Goal: Task Accomplishment & Management: Complete application form

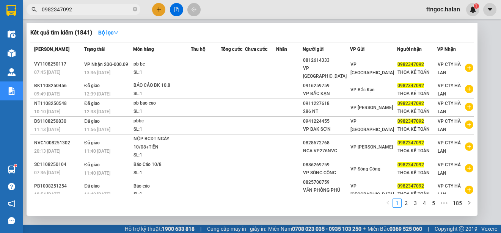
click at [84, 12] on input "0982347092" at bounding box center [86, 9] width 89 height 8
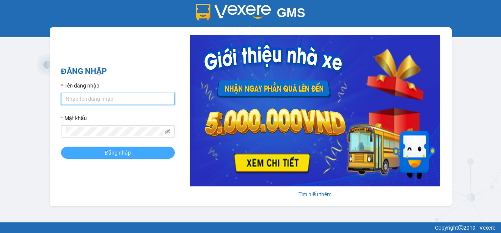
type input "ttngoc.halan"
click at [105, 153] on span "Đăng nhập" at bounding box center [118, 153] width 26 height 8
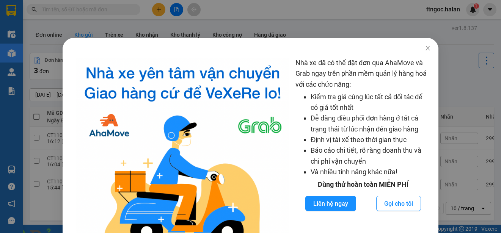
click at [425, 47] on icon "close" at bounding box center [428, 48] width 6 height 6
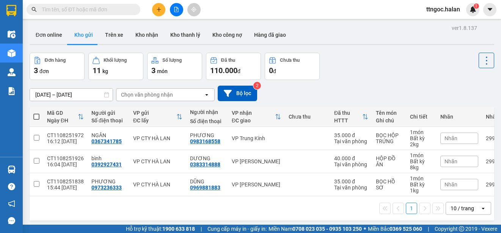
click at [70, 9] on input "text" at bounding box center [86, 9] width 89 height 8
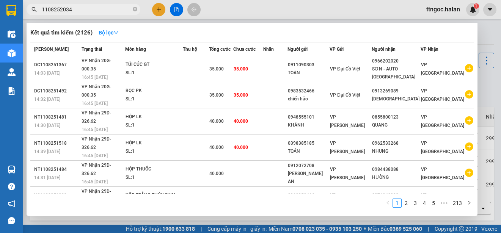
type input "1108252034"
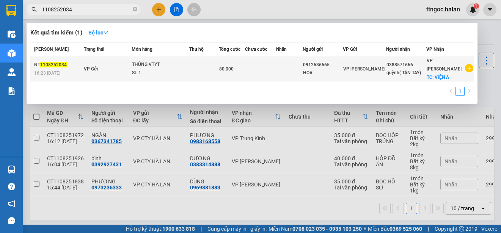
click at [45, 62] on span "1108252034" at bounding box center [53, 64] width 27 height 5
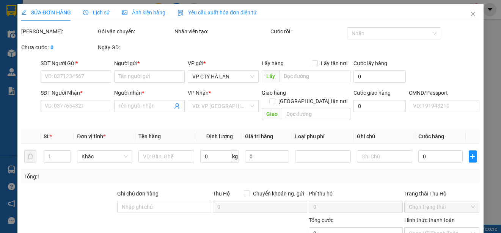
type input "0912636665"
type input "HOÀ"
type input "0388571666"
type input "quỳnh( TẬN TAY)"
checkbox input "true"
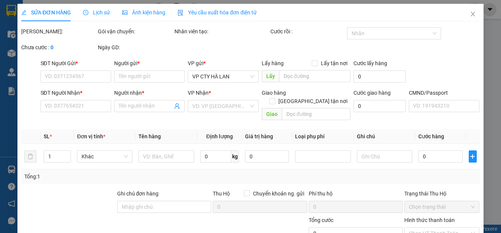
type input "VIỆN A"
type input "80.000"
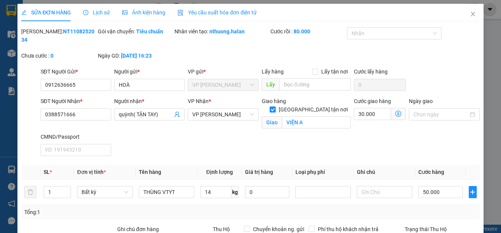
click at [226, 14] on span "Yêu cầu xuất hóa đơn điện tử" at bounding box center [216, 12] width 79 height 6
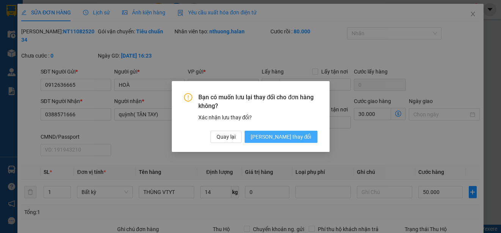
click at [294, 140] on span "[PERSON_NAME] thay đổi" at bounding box center [281, 137] width 61 height 8
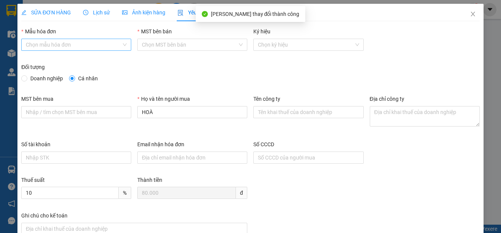
click at [124, 45] on div "Chọn mẫu hóa đơn" at bounding box center [76, 45] width 110 height 12
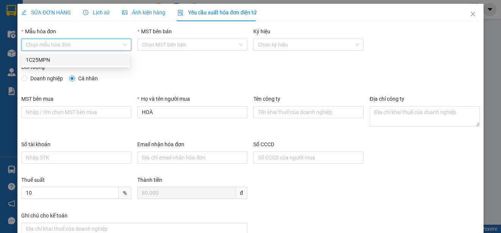
click at [41, 58] on div "1C25MPN" at bounding box center [75, 60] width 99 height 8
type input "8"
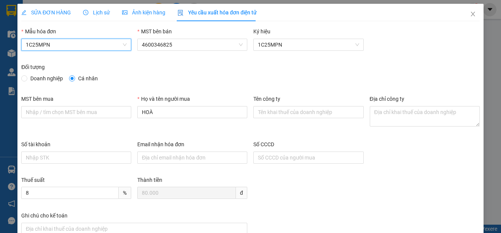
click at [28, 79] on span "Doanh nghiệp" at bounding box center [46, 78] width 39 height 8
click at [27, 79] on input "Doanh nghiệp" at bounding box center [23, 77] width 5 height 5
radio input "true"
radio input "false"
click at [125, 45] on div "1C25MPN" at bounding box center [76, 45] width 110 height 12
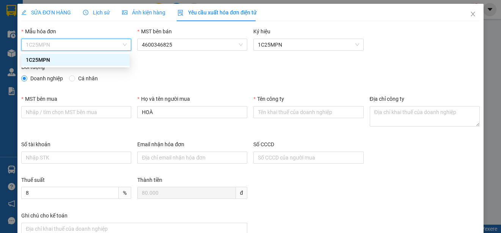
click at [53, 58] on div "1C25MPN" at bounding box center [75, 60] width 99 height 8
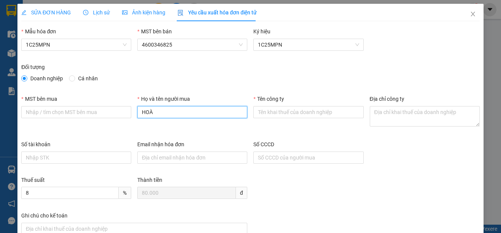
drag, startPoint x: 56, startPoint y: 113, endPoint x: 241, endPoint y: 111, distance: 184.2
click at [241, 111] on input "HOÀ" at bounding box center [192, 112] width 110 height 12
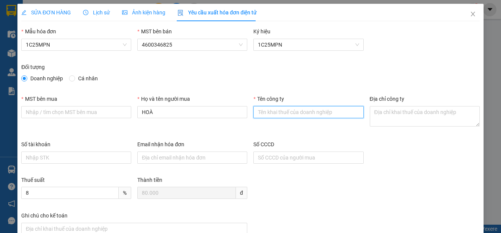
click at [291, 110] on input "Tên công ty" at bounding box center [308, 112] width 110 height 12
drag, startPoint x: 291, startPoint y: 110, endPoint x: 277, endPoint y: 111, distance: 13.7
click at [277, 111] on input "Tên công ty" at bounding box center [308, 112] width 110 height 12
paste input "CÔNG TY CỔ PHẦN [GEOGRAPHIC_DATA]"
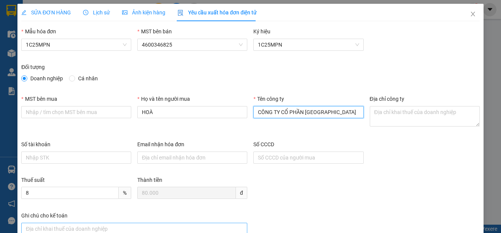
type input "CÔNG TY CỔ PHẦN [GEOGRAPHIC_DATA]"
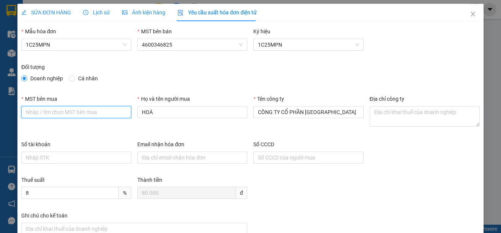
paste input "0102046331"
type input "0102046331"
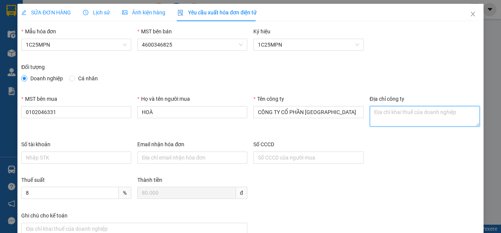
paste textarea "Số 26 hẻm [STREET_ADDRESS]."
type textarea "Số 26 hẻm [STREET_ADDRESS]."
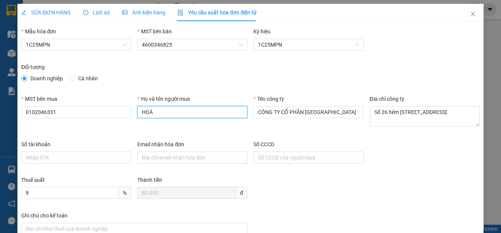
click at [154, 113] on input "HOÀ" at bounding box center [192, 112] width 110 height 12
click at [141, 112] on input "HOÀ" at bounding box center [192, 112] width 110 height 12
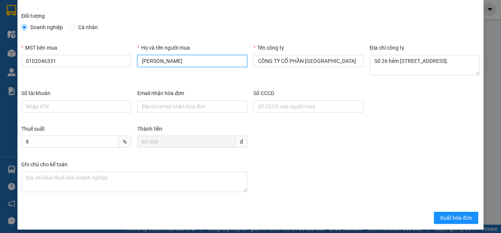
scroll to position [57, 0]
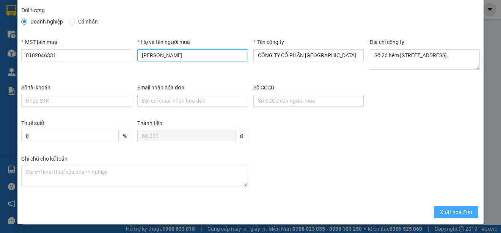
type input "[PERSON_NAME]"
click at [448, 213] on span "Xuất hóa đơn" at bounding box center [456, 212] width 32 height 8
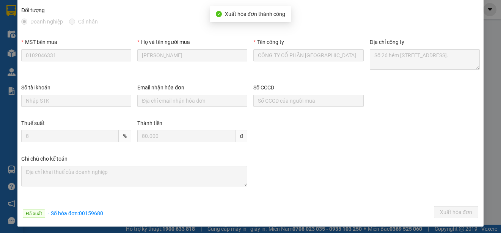
scroll to position [59, 0]
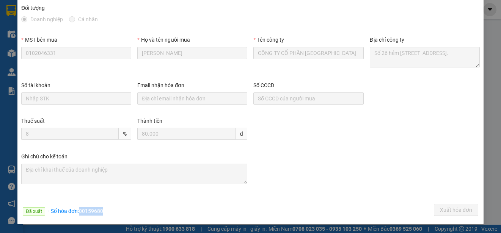
drag, startPoint x: 78, startPoint y: 212, endPoint x: 101, endPoint y: 210, distance: 22.4
click at [101, 210] on span "· Số hóa đơn: 00159680" at bounding box center [75, 211] width 55 height 6
copy span "00159680"
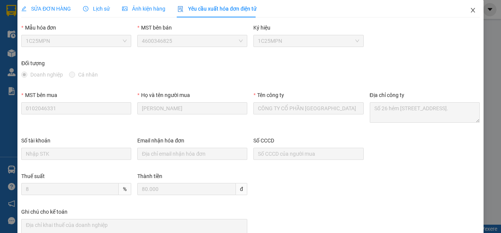
scroll to position [0, 0]
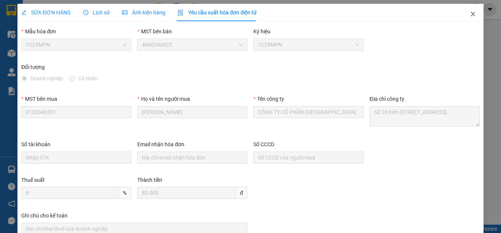
click at [470, 13] on icon "close" at bounding box center [473, 14] width 6 height 6
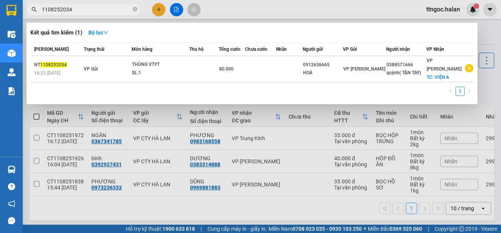
click at [79, 12] on input "1108252034" at bounding box center [86, 9] width 89 height 8
drag, startPoint x: 78, startPoint y: 11, endPoint x: 60, endPoint y: 10, distance: 18.2
click at [60, 10] on input "1108252034" at bounding box center [86, 9] width 89 height 8
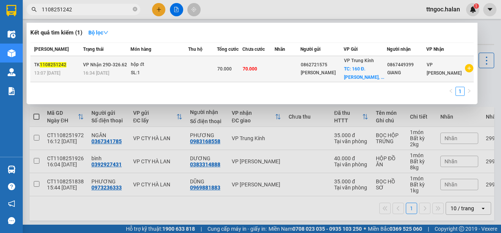
type input "1108251242"
click at [44, 69] on div "TK 1108251242" at bounding box center [57, 65] width 47 height 8
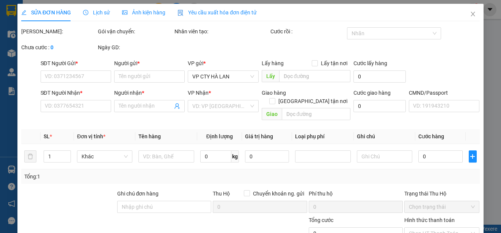
type input "0862721575"
type input "[PERSON_NAME]"
checkbox input "true"
type input "160 Đ. [PERSON_NAME], P, Cầu Giấy, [GEOGRAPHIC_DATA] 100000, [GEOGRAPHIC_DATA]"
type input "0867449399"
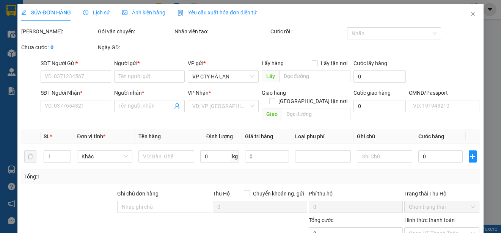
type input "GIANG"
type input "70.000"
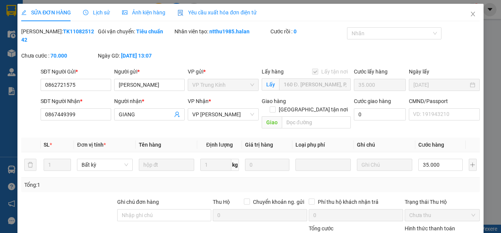
click at [224, 14] on span "Yêu cầu xuất hóa đơn điện tử" at bounding box center [216, 12] width 79 height 6
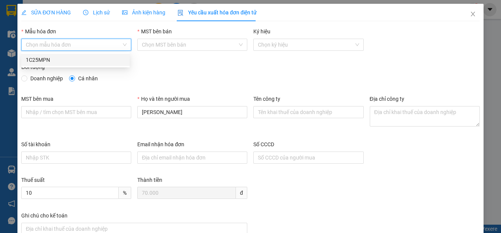
click at [76, 45] on input "Mẫu hóa đơn" at bounding box center [74, 44] width 96 height 11
click at [47, 60] on div "1C25MPN" at bounding box center [75, 60] width 99 height 8
type input "8"
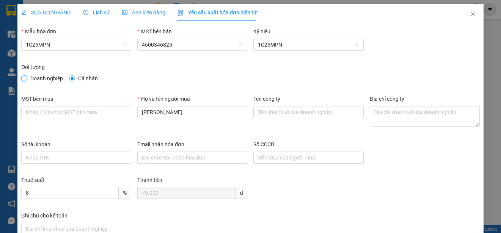
click at [25, 78] on input "Doanh nghiệp" at bounding box center [23, 77] width 5 height 5
radio input "true"
radio input "false"
paste input "CÔNG TY TNHH THƯƠNG MẠI TỔNG HỢP HTV"
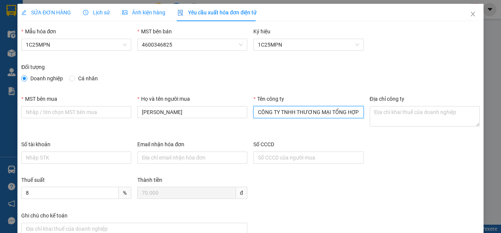
scroll to position [0, 12]
type input "CÔNG TY TNHH THƯƠNG MẠI TỔNG HỢP HTV"
drag, startPoint x: 92, startPoint y: 114, endPoint x: 280, endPoint y: 83, distance: 190.9
click at [280, 83] on div "Đối tượng Doanh nghiệp Cá nhân" at bounding box center [250, 74] width 458 height 23
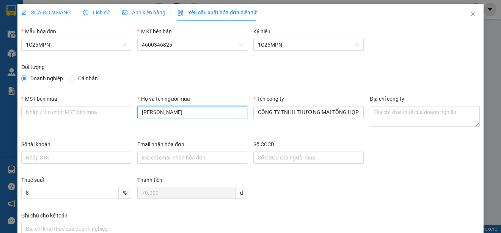
click at [186, 112] on input "[PERSON_NAME]" at bounding box center [192, 112] width 110 height 12
paste input "[PERSON_NAME]"
type input "[PERSON_NAME]"
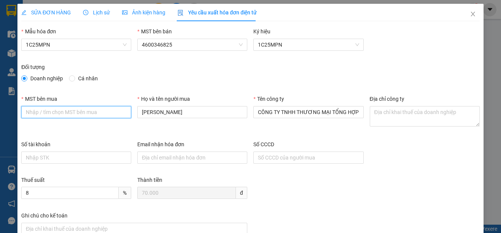
paste input "0108075931"
click at [26, 113] on input "0108075931" at bounding box center [76, 112] width 110 height 12
click at [27, 111] on input "0108075931" at bounding box center [76, 112] width 110 height 12
type input "0108075931"
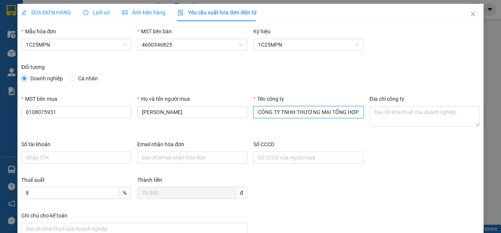
click at [296, 112] on input "CÔNG TY TNHH THƯƠNG MẠI TỔNG HỢP HTV" at bounding box center [308, 112] width 110 height 12
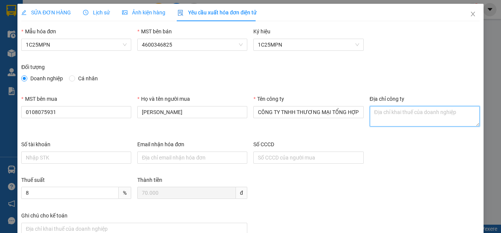
paste textarea "Số [GEOGRAPHIC_DATA][PERSON_NAME], [GEOGRAPHIC_DATA], [GEOGRAPHIC_DATA], [GEOGR…"
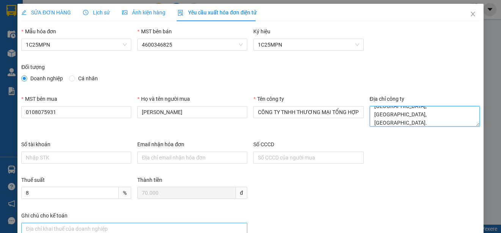
type textarea "Số [GEOGRAPHIC_DATA][PERSON_NAME], [GEOGRAPHIC_DATA], [GEOGRAPHIC_DATA], [GEOGR…"
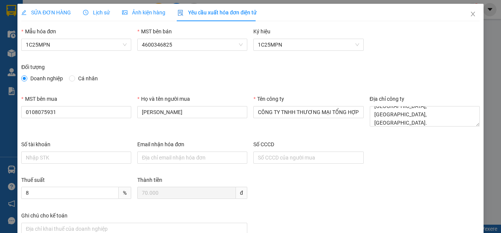
click at [264, 219] on div "Ghi chú cho kế toán" at bounding box center [250, 234] width 464 height 45
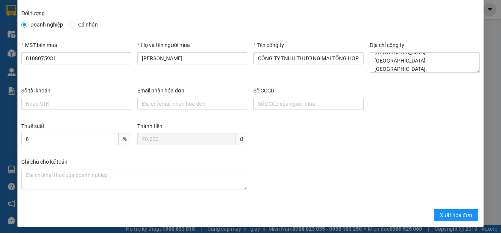
scroll to position [57, 0]
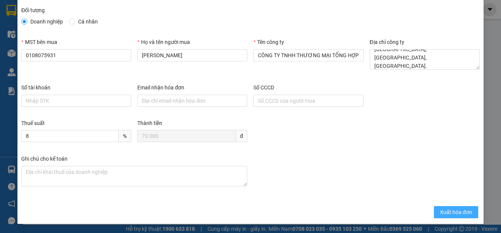
click at [450, 209] on span "Xuất hóa đơn" at bounding box center [456, 212] width 32 height 8
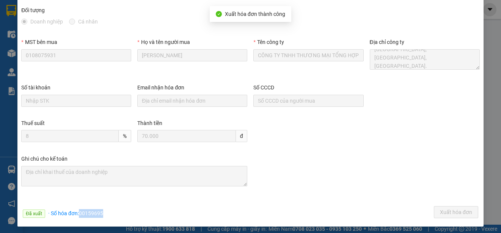
drag, startPoint x: 80, startPoint y: 213, endPoint x: 103, endPoint y: 215, distance: 23.5
click at [103, 215] on div "Đã xuất · Số hóa đơn: 00159695 Xuất hóa đơn" at bounding box center [250, 213] width 461 height 15
copy span "00159695"
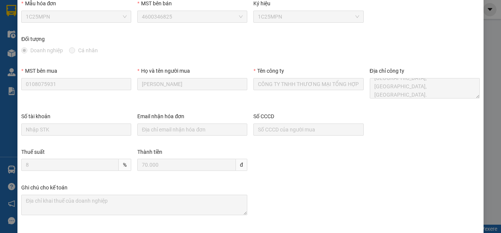
scroll to position [0, 0]
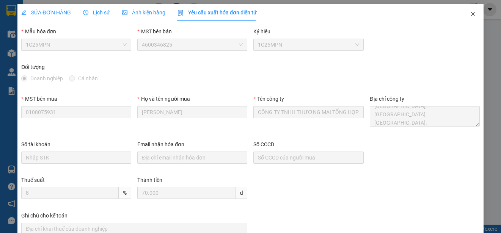
click at [470, 14] on icon "close" at bounding box center [472, 14] width 4 height 5
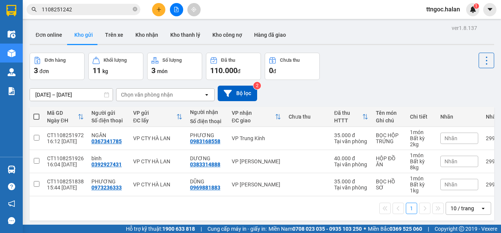
click at [55, 8] on input "1108251242" at bounding box center [86, 9] width 89 height 8
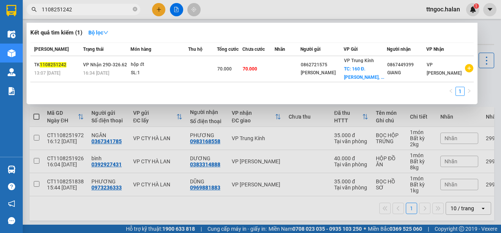
click at [55, 8] on input "1108251242" at bounding box center [86, 9] width 89 height 8
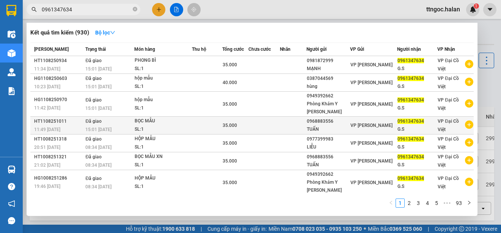
type input "0961347634"
click at [56, 122] on div "HT1108251011" at bounding box center [58, 122] width 49 height 8
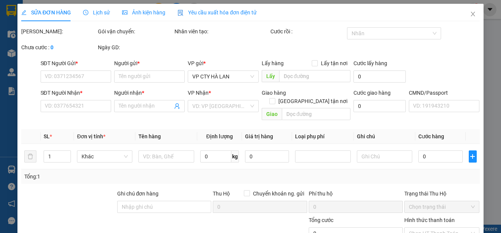
type input "0968883556"
type input "TUẤN"
type input "0961347634"
type input "G.S"
type input "35.000"
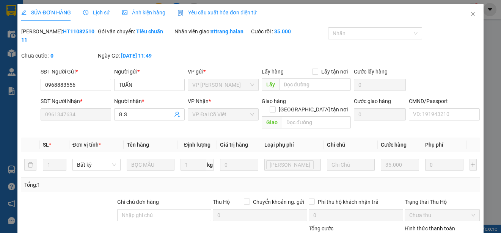
click at [218, 11] on span "Yêu cầu xuất hóa đơn điện tử" at bounding box center [216, 12] width 79 height 6
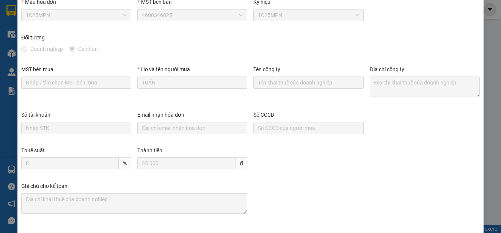
scroll to position [59, 0]
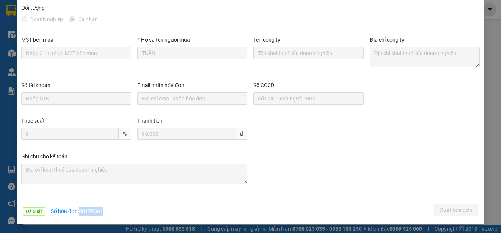
drag, startPoint x: 78, startPoint y: 213, endPoint x: 102, endPoint y: 213, distance: 23.9
click at [102, 213] on div "Đã xuất · Số hóa đơn: 00159381 Xuất hóa đơn" at bounding box center [250, 211] width 461 height 15
copy span "00159381"
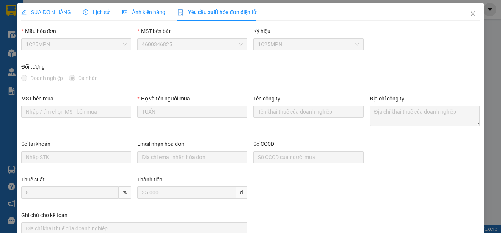
scroll to position [0, 0]
click at [470, 13] on icon "close" at bounding box center [473, 14] width 6 height 6
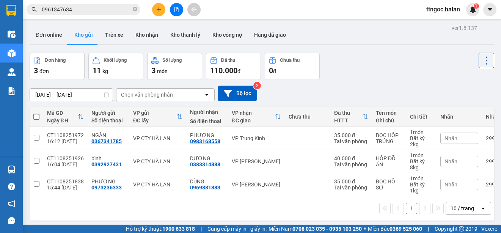
click at [77, 8] on input "0961347634" at bounding box center [86, 9] width 89 height 8
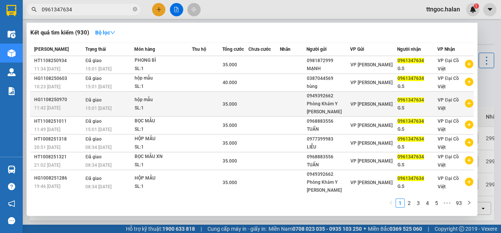
click at [50, 99] on div "HG1108250970" at bounding box center [58, 100] width 49 height 8
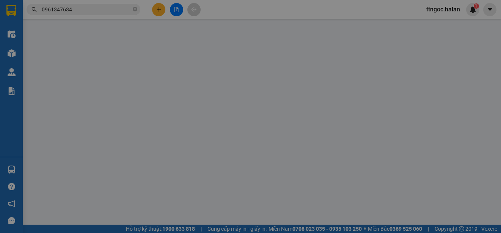
type input "0949392662"
type input "Phòng Khám Y [PERSON_NAME]"
type input "0961347634"
type input "G.S"
type input "35.000"
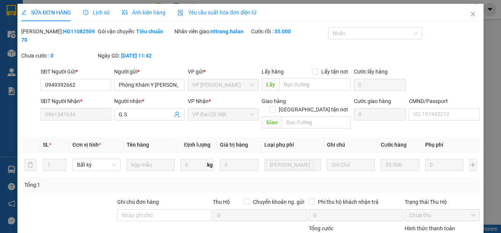
click at [218, 10] on span "Yêu cầu xuất hóa đơn điện tử" at bounding box center [216, 12] width 79 height 6
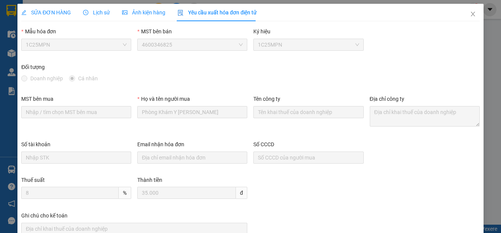
click at [96, 45] on span "1C25MPN" at bounding box center [76, 44] width 101 height 11
click at [470, 14] on icon "close" at bounding box center [473, 14] width 6 height 6
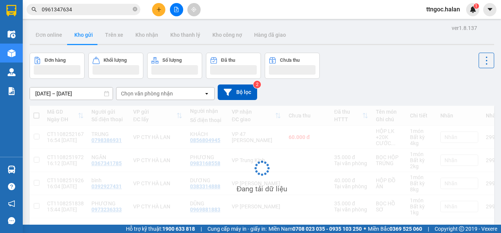
click at [75, 3] on div "Kết quả tìm kiếm ( 930 ) Bộ lọc Mã ĐH Trạng thái Món hàng Thu hộ Tổng cước Chưa…" at bounding box center [74, 9] width 148 height 13
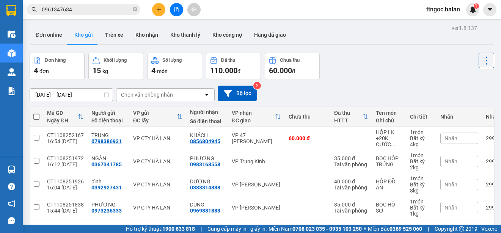
click at [75, 6] on input "0961347634" at bounding box center [86, 9] width 89 height 8
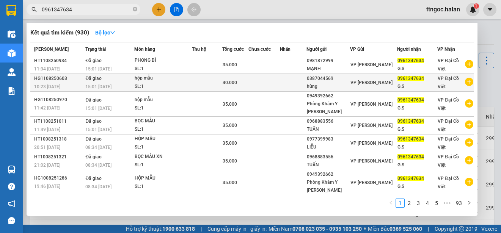
click at [56, 81] on div "HG1108250603" at bounding box center [58, 79] width 49 height 8
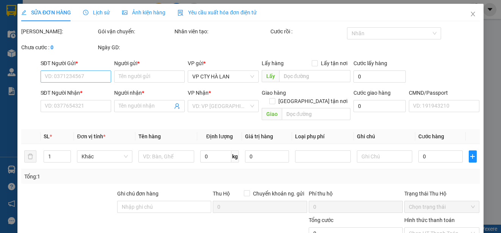
type input "0387044569"
type input "hùng"
type input "0961347634"
type input "G.S"
type input "40.000"
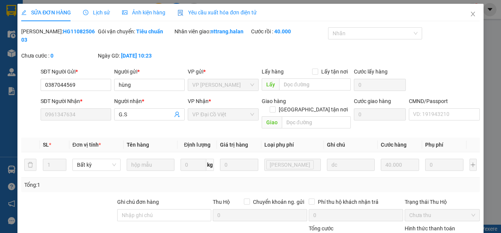
click at [225, 9] on span "Yêu cầu xuất hóa đơn điện tử" at bounding box center [216, 12] width 79 height 6
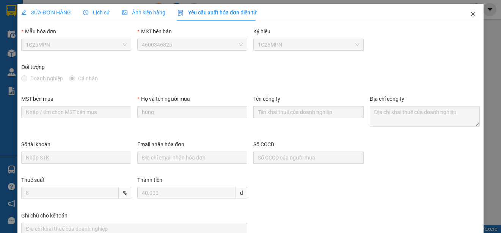
click at [470, 15] on icon "close" at bounding box center [473, 14] width 6 height 6
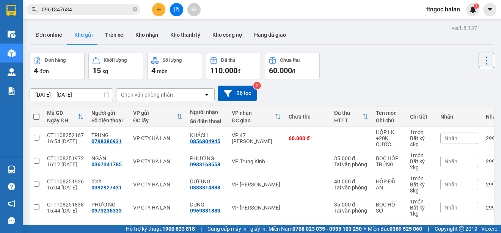
click at [81, 7] on input "0961347634" at bounding box center [86, 9] width 89 height 8
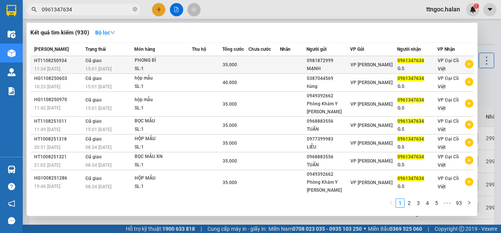
click at [61, 63] on div "HT1108250934" at bounding box center [58, 61] width 49 height 8
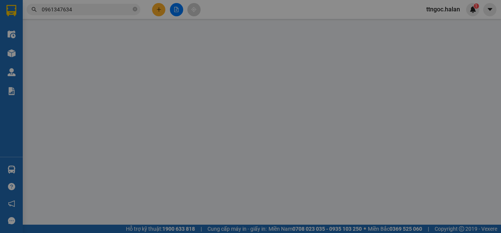
type input "0981872999"
type input "MẠNH"
type input "0961347634"
type input "G.S"
type input "35.000"
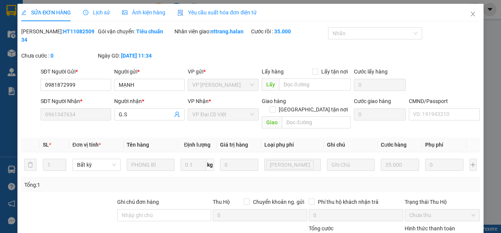
click at [227, 14] on span "Yêu cầu xuất hóa đơn điện tử" at bounding box center [216, 12] width 79 height 6
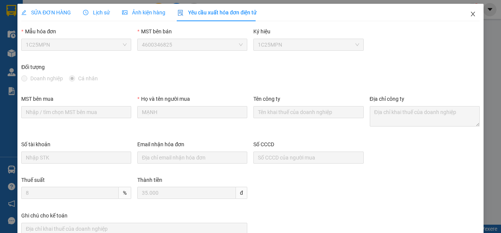
click at [470, 13] on icon "close" at bounding box center [473, 14] width 6 height 6
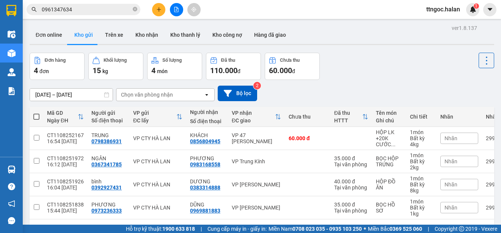
click at [81, 8] on input "0961347634" at bounding box center [86, 9] width 89 height 8
